Goal: Task Accomplishment & Management: Use online tool/utility

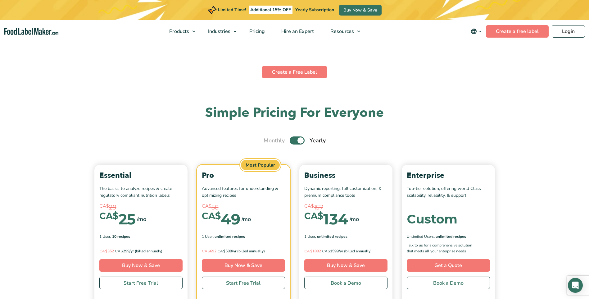
scroll to position [2081, 0]
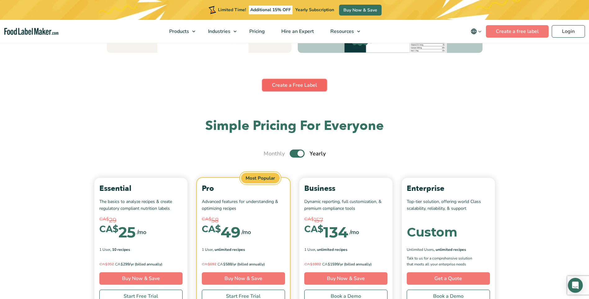
click at [302, 87] on link "Create a Free Label" at bounding box center [294, 85] width 65 height 12
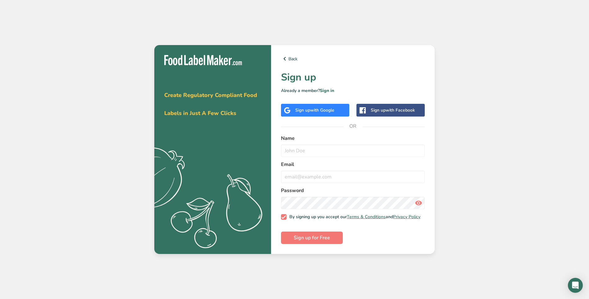
click at [303, 107] on div "Sign up with Google" at bounding box center [314, 110] width 39 height 7
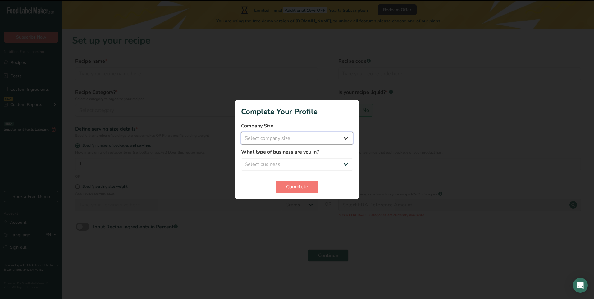
click at [347, 135] on select "Select company size Fewer than 10 Employees 10 to 50 Employees 51 to 500 Employ…" at bounding box center [297, 138] width 112 height 12
select select "1"
click at [241, 132] on select "Select company size Fewer than 10 Employees 10 to 50 Employees 51 to 500 Employ…" at bounding box center [297, 138] width 112 height 12
click at [308, 164] on select "Select business Packaged Food Manufacturer Restaurant & Cafe Bakery Meal Plans …" at bounding box center [297, 164] width 112 height 12
select select "1"
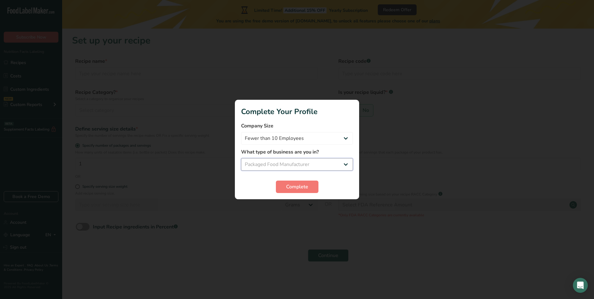
click at [241, 158] on select "Select business Packaged Food Manufacturer Restaurant & Cafe Bakery Meal Plans …" at bounding box center [297, 164] width 112 height 12
click at [295, 188] on span "Complete" at bounding box center [297, 186] width 22 height 7
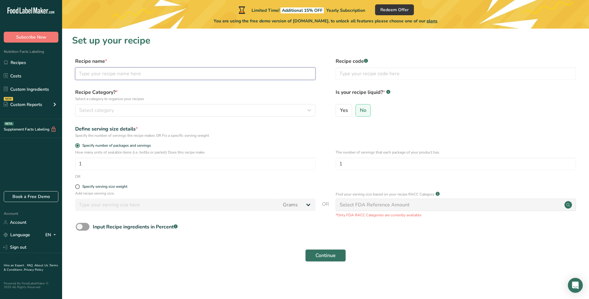
click at [142, 75] on input "text" at bounding box center [195, 73] width 240 height 12
click at [76, 73] on input "Nerd Clusters" at bounding box center [195, 73] width 240 height 12
type input "Freeze Dried Nerd Clusters"
click at [117, 109] on div "Select category" at bounding box center [193, 110] width 229 height 7
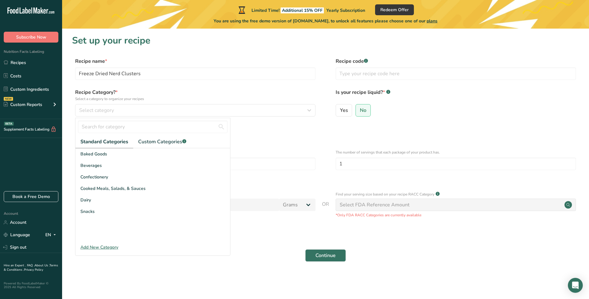
click at [102, 248] on div "Add New Category" at bounding box center [152, 247] width 155 height 7
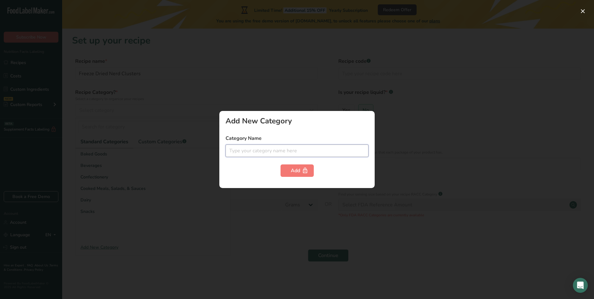
click at [239, 148] on input "text" at bounding box center [296, 150] width 143 height 12
type input "Candy"
click at [293, 169] on div "Add" at bounding box center [297, 170] width 13 height 7
click at [291, 169] on div "Add" at bounding box center [297, 170] width 13 height 7
click at [581, 11] on button "button" at bounding box center [583, 11] width 10 height 10
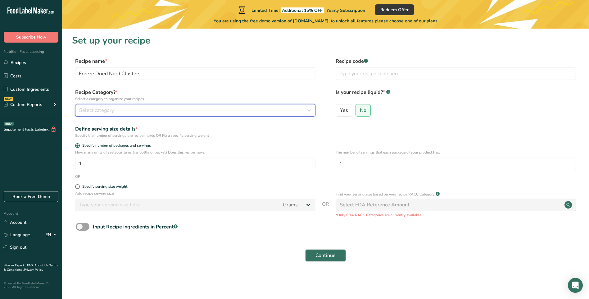
click at [106, 109] on span "Select category" at bounding box center [96, 110] width 35 height 7
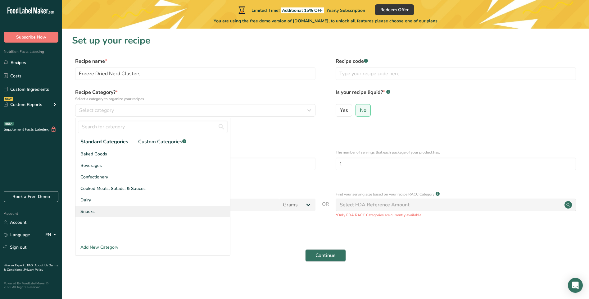
click at [96, 209] on div "Snacks" at bounding box center [152, 211] width 155 height 11
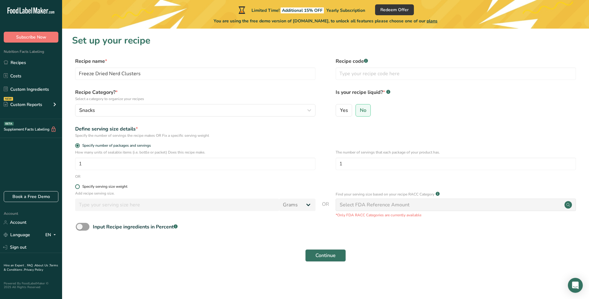
click at [77, 187] on span at bounding box center [77, 186] width 5 height 5
click at [77, 187] on input "Specify serving size weight" at bounding box center [77, 186] width 4 height 4
radio input "true"
radio input "false"
click at [90, 206] on input "number" at bounding box center [177, 204] width 204 height 12
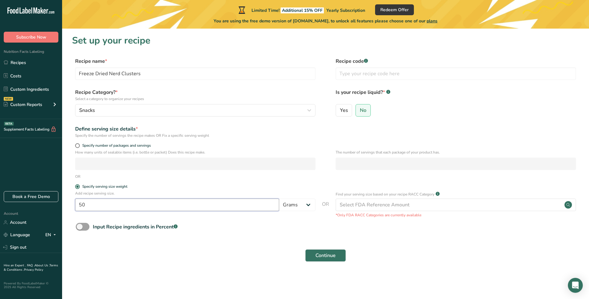
type input "50"
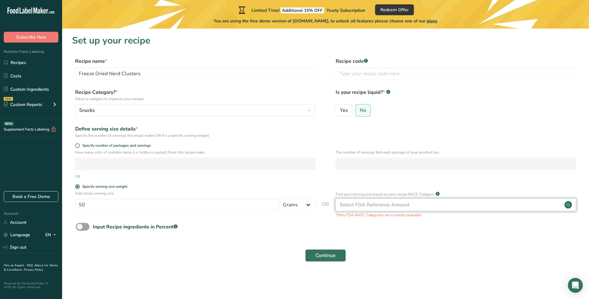
click at [368, 203] on div "Select FDA Reference Amount" at bounding box center [375, 204] width 70 height 7
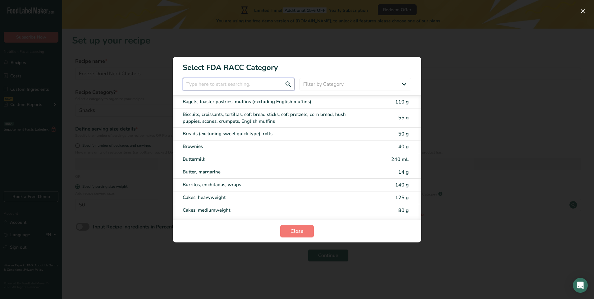
click at [242, 84] on input "RACC Category Selection Modal" at bounding box center [239, 84] width 112 height 12
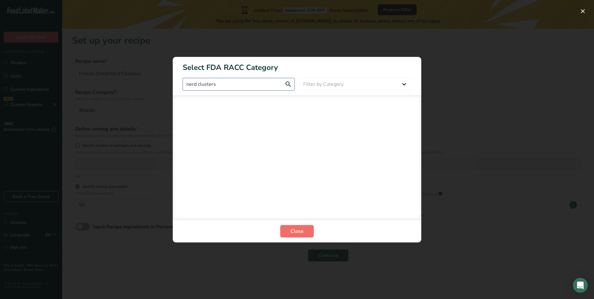
type input "nerd clusters"
click at [295, 229] on span "Close" at bounding box center [296, 230] width 13 height 7
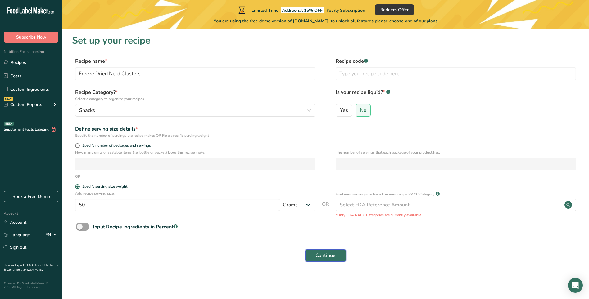
click at [329, 252] on span "Continue" at bounding box center [326, 255] width 20 height 7
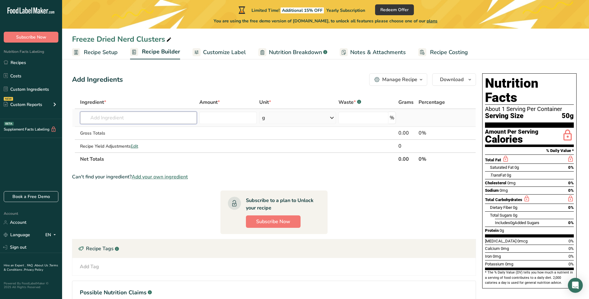
click at [119, 117] on input "text" at bounding box center [138, 118] width 117 height 12
type input "n"
click at [147, 90] on div "Add Ingredients Manage Recipe Delete Recipe Duplicate Recipe Scale Recipe Save …" at bounding box center [276, 206] width 408 height 270
click at [468, 81] on icon "button" at bounding box center [469, 80] width 5 height 8
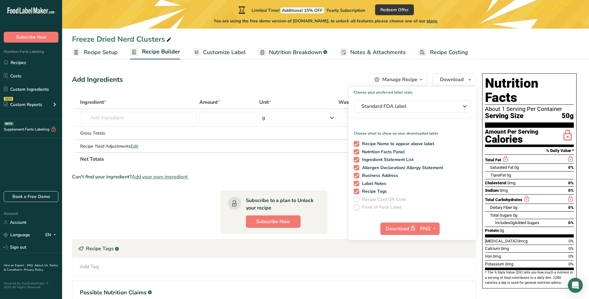
click at [317, 77] on div "Add Ingredients Manage Recipe Delete Recipe Duplicate Recipe Scale Recipe Save …" at bounding box center [274, 79] width 404 height 12
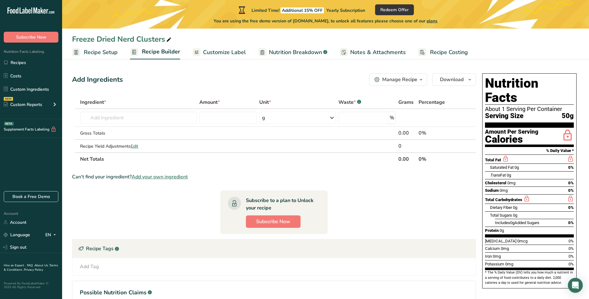
click at [221, 53] on span "Customize Label" at bounding box center [224, 52] width 43 height 8
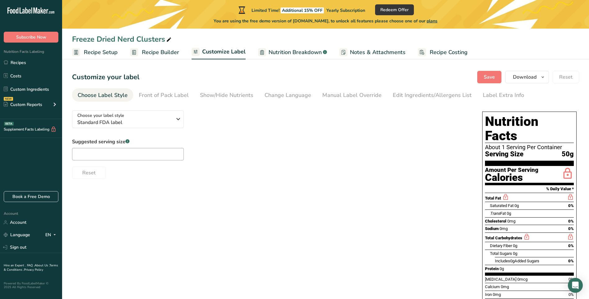
click at [299, 51] on span "Nutrition Breakdown" at bounding box center [295, 52] width 53 height 8
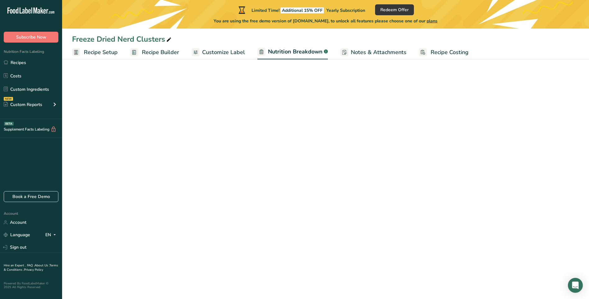
select select "Calories"
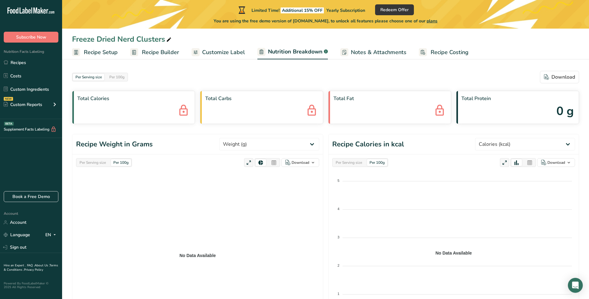
click at [435, 51] on span "Recipe Costing" at bounding box center [450, 52] width 38 height 8
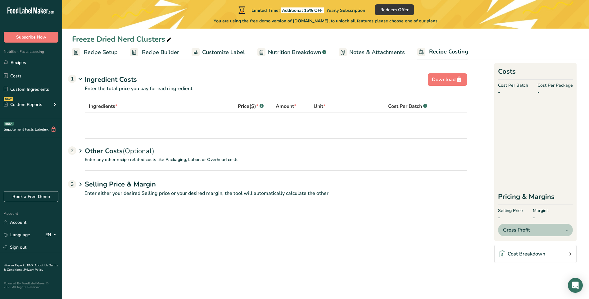
click at [368, 52] on span "Notes & Attachments" at bounding box center [377, 52] width 56 height 8
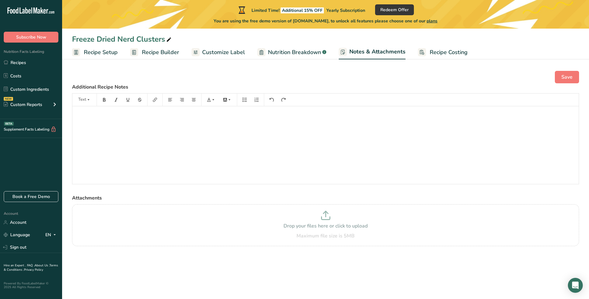
click at [95, 53] on span "Recipe Setup" at bounding box center [101, 52] width 34 height 8
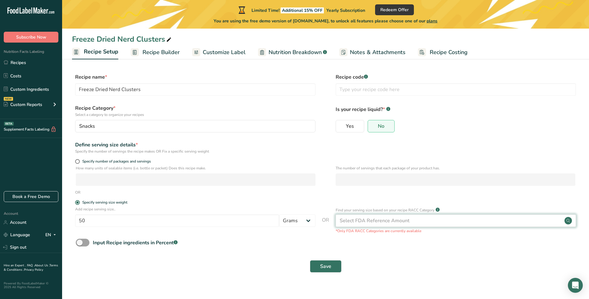
click at [430, 221] on div "Select FDA Reference Amount" at bounding box center [456, 220] width 240 height 12
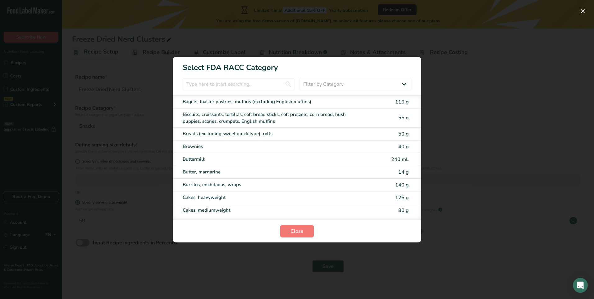
click at [452, 177] on div "RACC Category Selection Modal" at bounding box center [297, 149] width 594 height 299
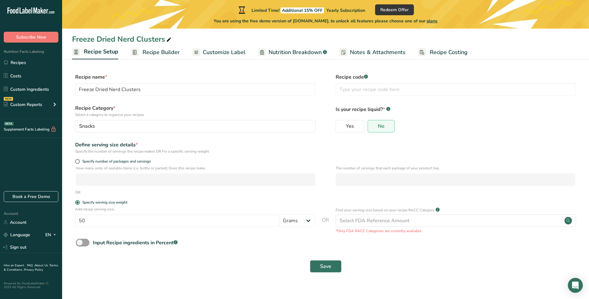
click at [39, 264] on link "About Us ." at bounding box center [41, 265] width 15 height 4
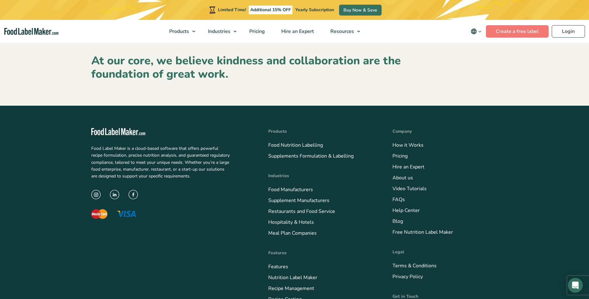
scroll to position [839, 0]
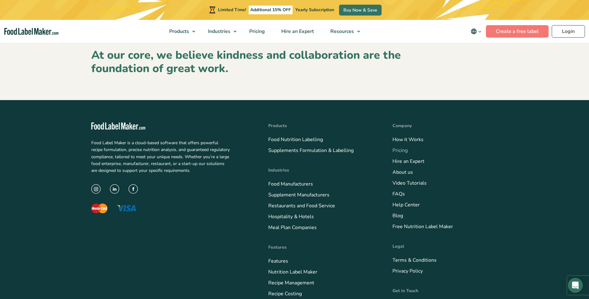
click at [397, 148] on link "Pricing" at bounding box center [400, 150] width 15 height 7
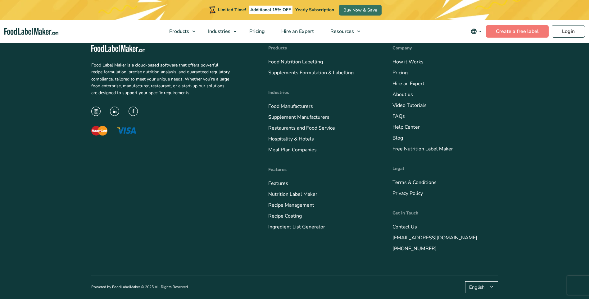
scroll to position [2221, 0]
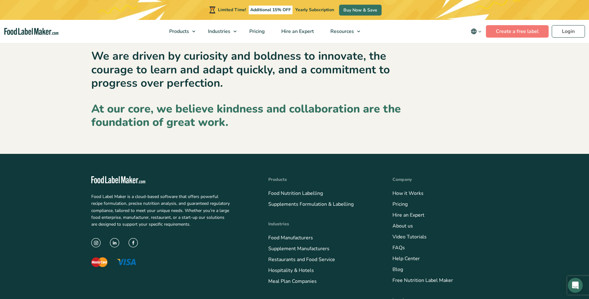
scroll to position [795, 0]
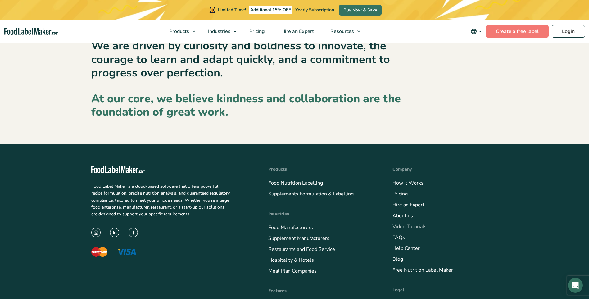
click at [406, 224] on link "Video Tutorials" at bounding box center [410, 226] width 34 height 7
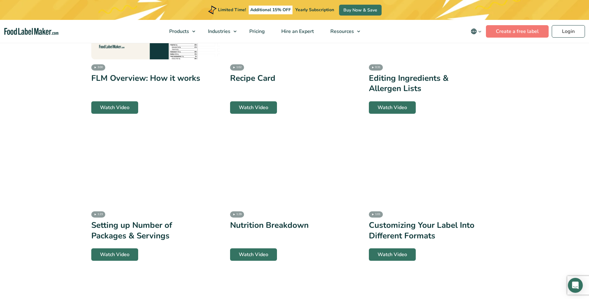
scroll to position [870, 0]
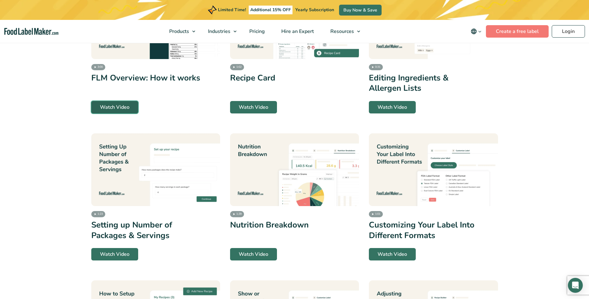
click at [123, 104] on link "Watch Video" at bounding box center [114, 107] width 47 height 12
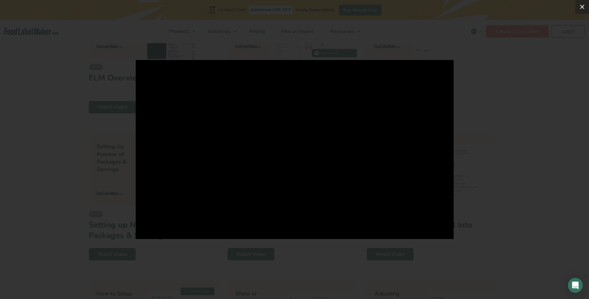
click at [583, 6] on div "1 / 1" at bounding box center [294, 149] width 589 height 299
click at [583, 6] on icon at bounding box center [582, 7] width 4 height 4
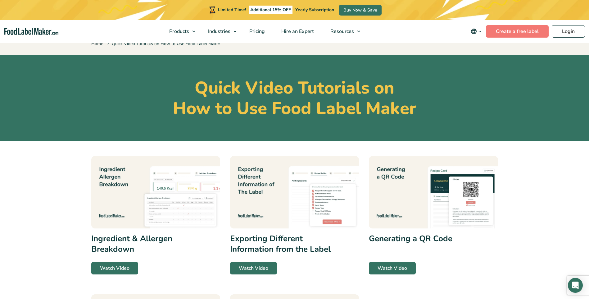
scroll to position [0, 0]
